Goal: Information Seeking & Learning: Learn about a topic

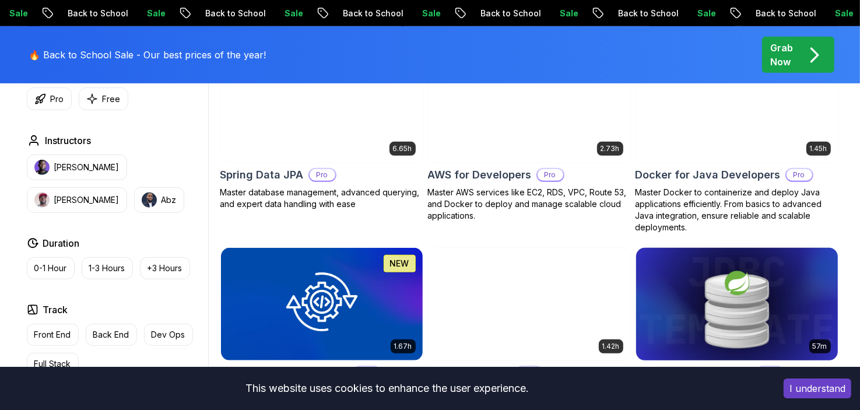
scroll to position [583, 0]
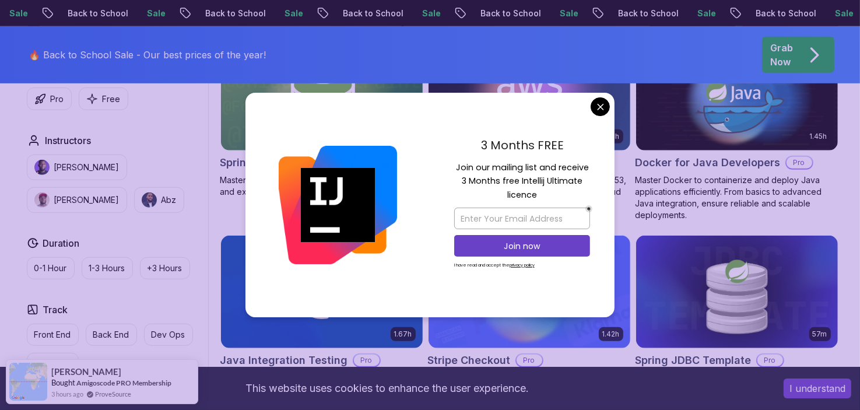
drag, startPoint x: 453, startPoint y: 167, endPoint x: 550, endPoint y: 195, distance: 101.4
click at [550, 195] on div "3 Months FREE Join our mailing list and receive 3 Months free Intellij Ultimate…" at bounding box center [522, 205] width 185 height 225
click at [550, 195] on p "Join our mailing list and receive 3 Months free Intellij Ultimate licence" at bounding box center [522, 181] width 136 height 41
drag, startPoint x: 550, startPoint y: 195, endPoint x: 444, endPoint y: 156, distance: 112.6
click at [444, 156] on div "3 Months FREE Join our mailing list and receive 3 Months free Intellij Ultimate…" at bounding box center [522, 205] width 185 height 225
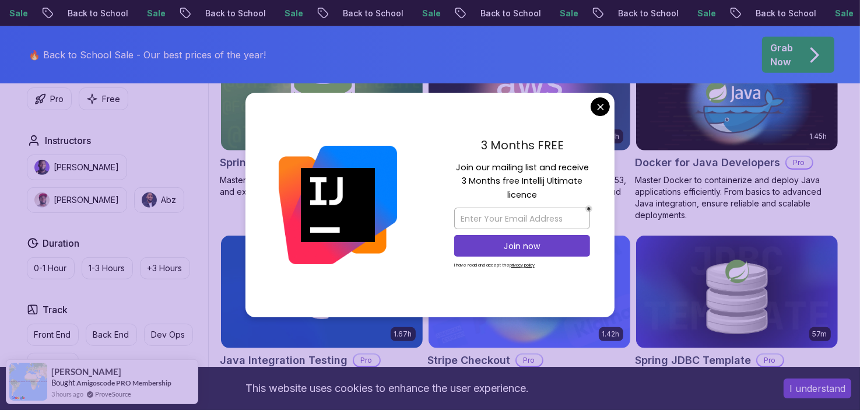
click at [498, 177] on p "Join our mailing list and receive 3 Months free Intellij Ultimate licence" at bounding box center [522, 181] width 136 height 41
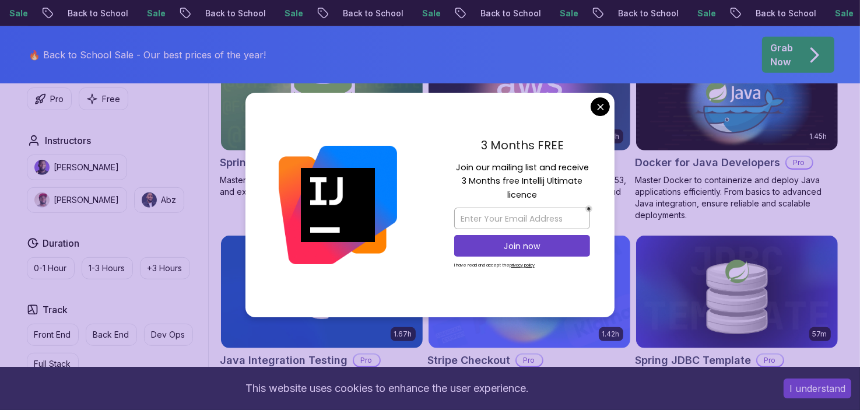
drag, startPoint x: 542, startPoint y: 184, endPoint x: 448, endPoint y: 163, distance: 96.1
click at [448, 163] on div "3 Months FREE Join our mailing list and receive 3 Months free Intellij Ultimate…" at bounding box center [522, 205] width 185 height 225
click at [538, 187] on p "Join our mailing list and receive 3 Months free Intellij Ultimate licence" at bounding box center [522, 181] width 136 height 41
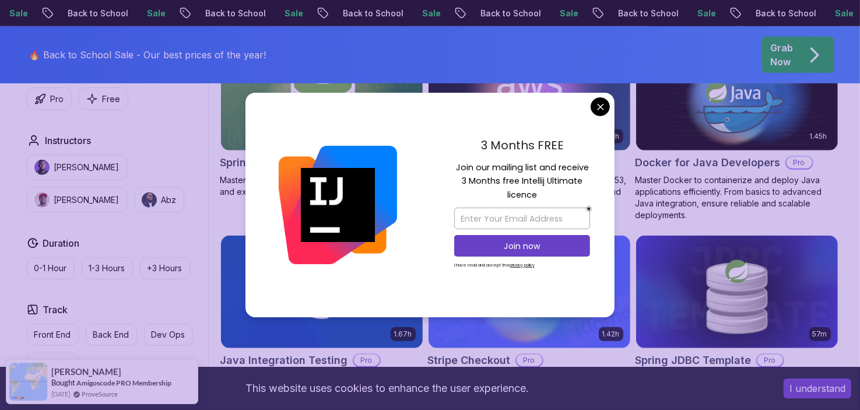
drag, startPoint x: 548, startPoint y: 193, endPoint x: 456, endPoint y: 170, distance: 95.1
click at [456, 170] on p "Join our mailing list and receive 3 Months free Intellij Ultimate licence" at bounding box center [522, 181] width 136 height 41
click at [485, 222] on input "email" at bounding box center [522, 219] width 136 height 22
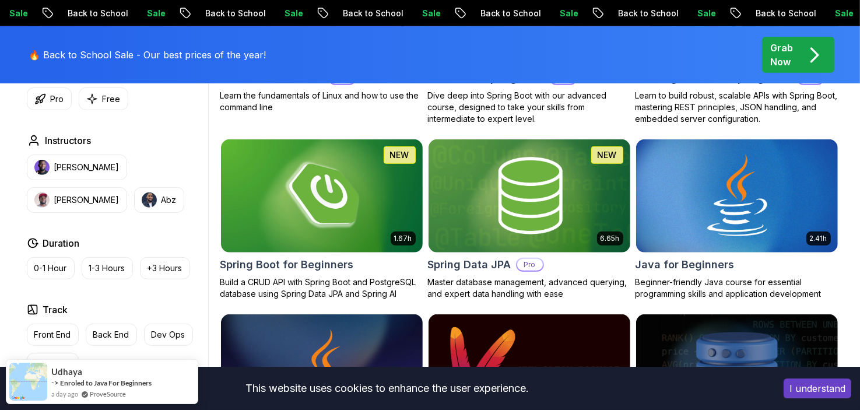
scroll to position [525, 0]
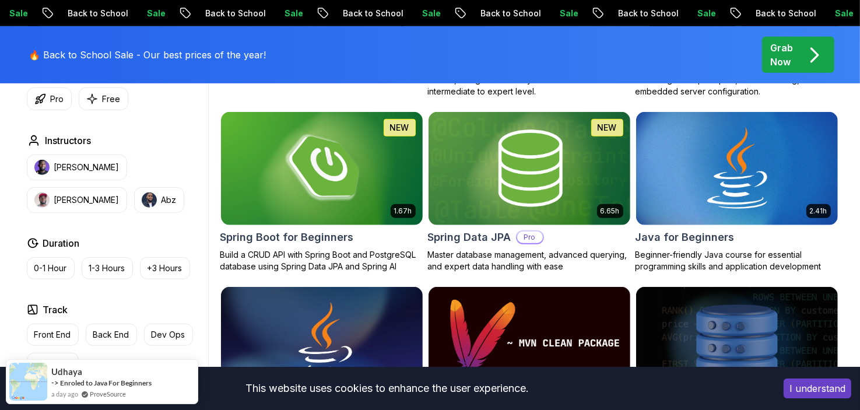
click at [819, 395] on button "I understand" at bounding box center [818, 389] width 68 height 20
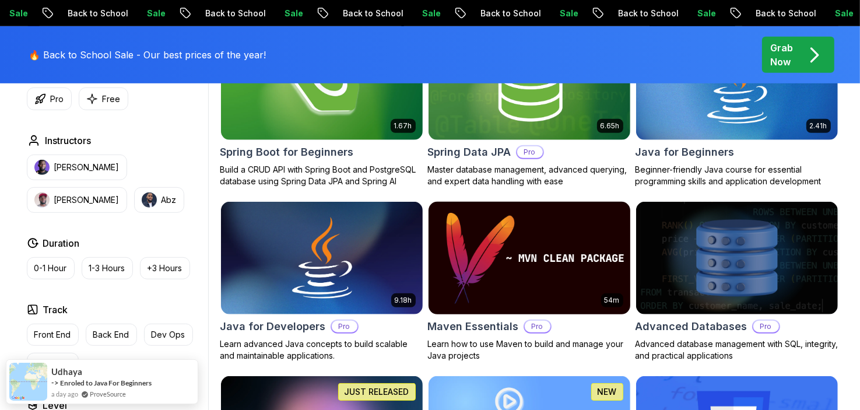
scroll to position [700, 0]
